Goal: Task Accomplishment & Management: Manage account settings

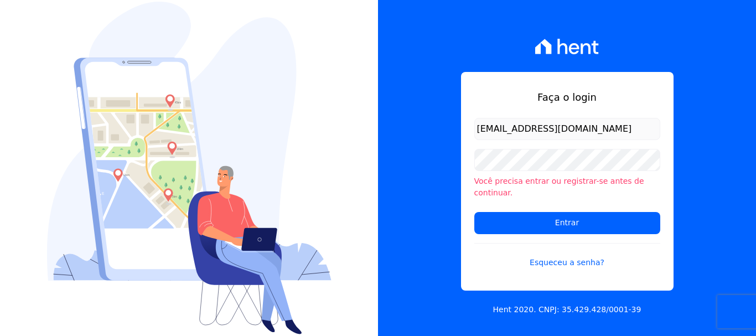
drag, startPoint x: 538, startPoint y: 134, endPoint x: 472, endPoint y: 135, distance: 65.8
click at [472, 135] on div "Faça o login giovana.cavichiollo@sejahype.com.br Você precisa entrar ou registr…" at bounding box center [567, 181] width 212 height 218
type input "[EMAIL_ADDRESS][PERSON_NAME][DOMAIN_NAME]"
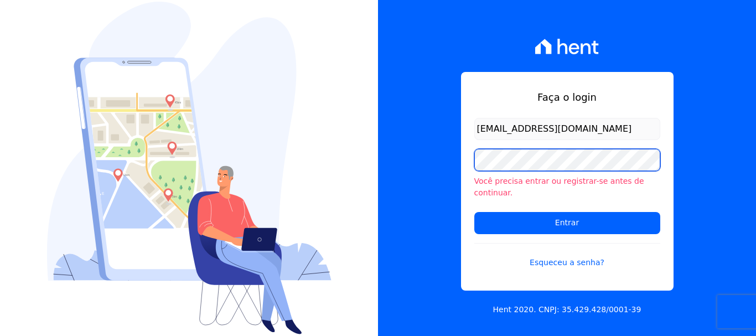
click at [454, 160] on div "Faça o login jhenifer.ferreira@sejahype.com.br Você precisa entrar ou registrar…" at bounding box center [567, 168] width 378 height 336
click at [474, 212] on input "Entrar" at bounding box center [567, 223] width 186 height 22
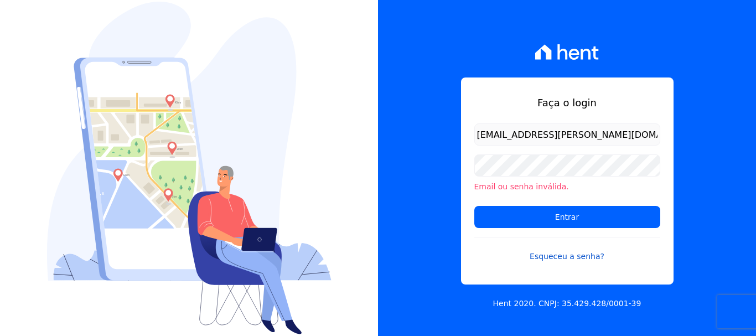
click at [571, 255] on link "Esqueceu a senha?" at bounding box center [567, 249] width 186 height 25
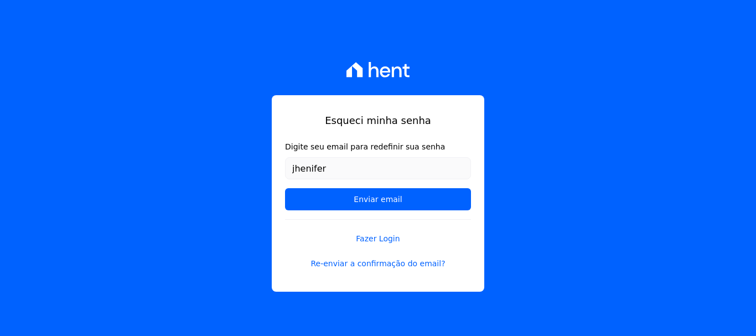
type input "[EMAIL_ADDRESS][PERSON_NAME][DOMAIN_NAME]"
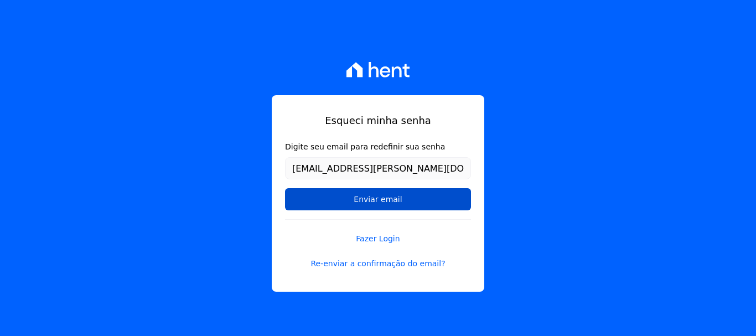
click at [371, 197] on input "Enviar email" at bounding box center [378, 199] width 186 height 22
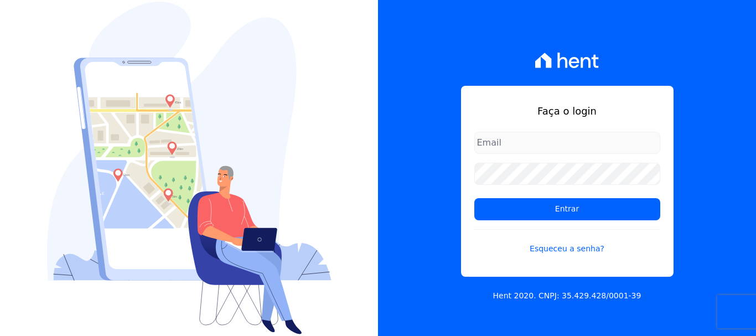
type input "[EMAIL_ADDRESS][DOMAIN_NAME]"
